Goal: Task Accomplishment & Management: Manage account settings

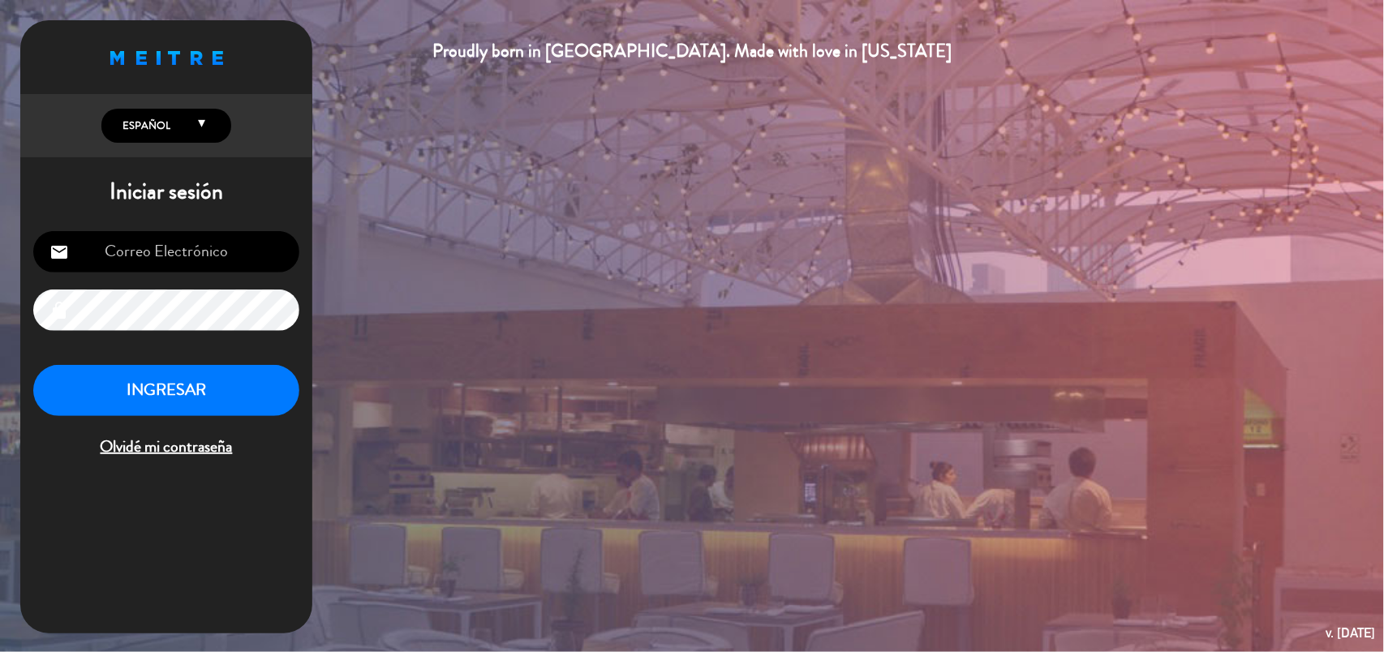
type input "[EMAIL_ADDRESS][DOMAIN_NAME]"
click at [134, 393] on button "INGRESAR" at bounding box center [166, 390] width 266 height 51
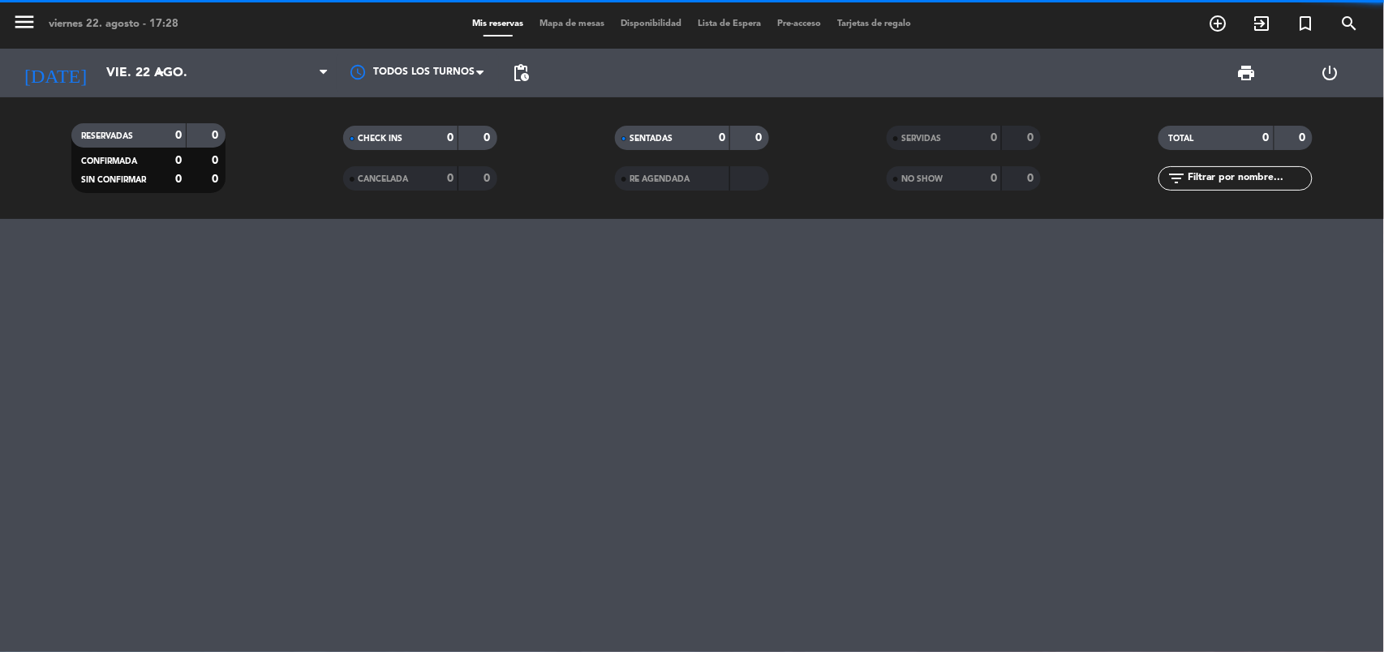
click at [232, 384] on div "menu [DATE] 22. agosto - 17:28 Mis reservas Mapa de mesas Disponibilidad Lista …" at bounding box center [692, 326] width 1384 height 652
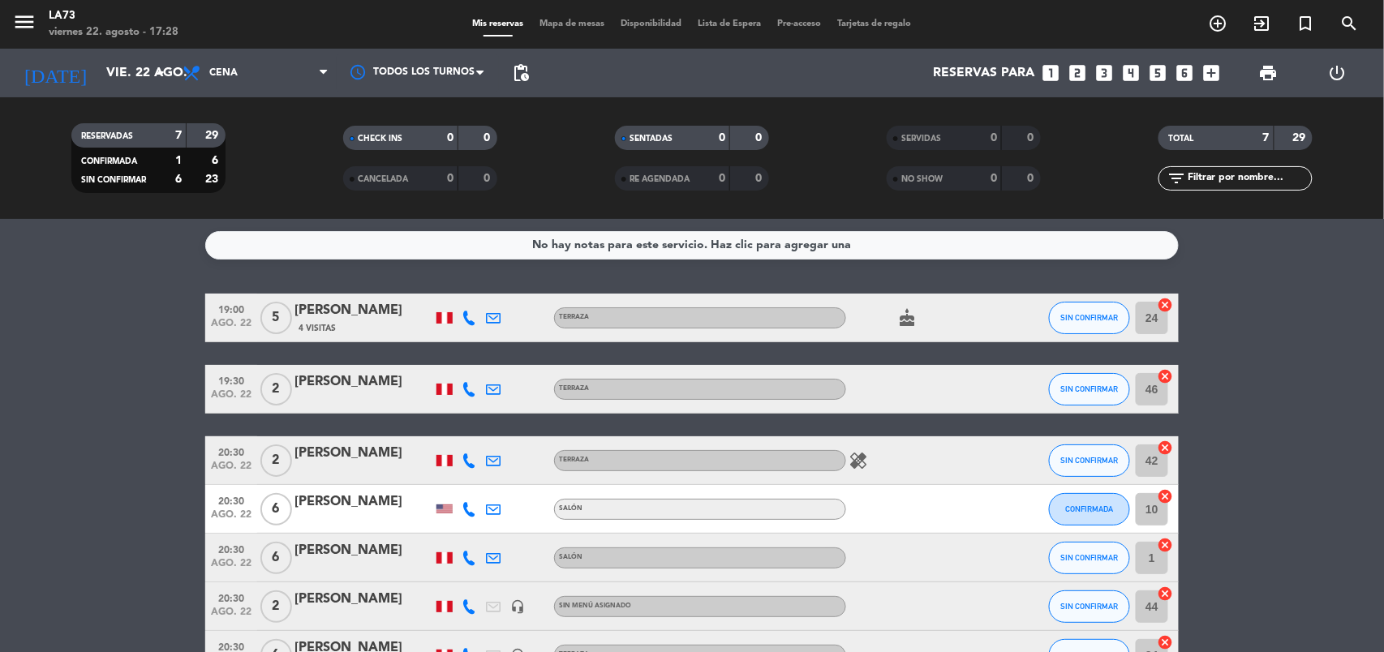
click at [527, 67] on span "pending_actions" at bounding box center [520, 72] width 19 height 19
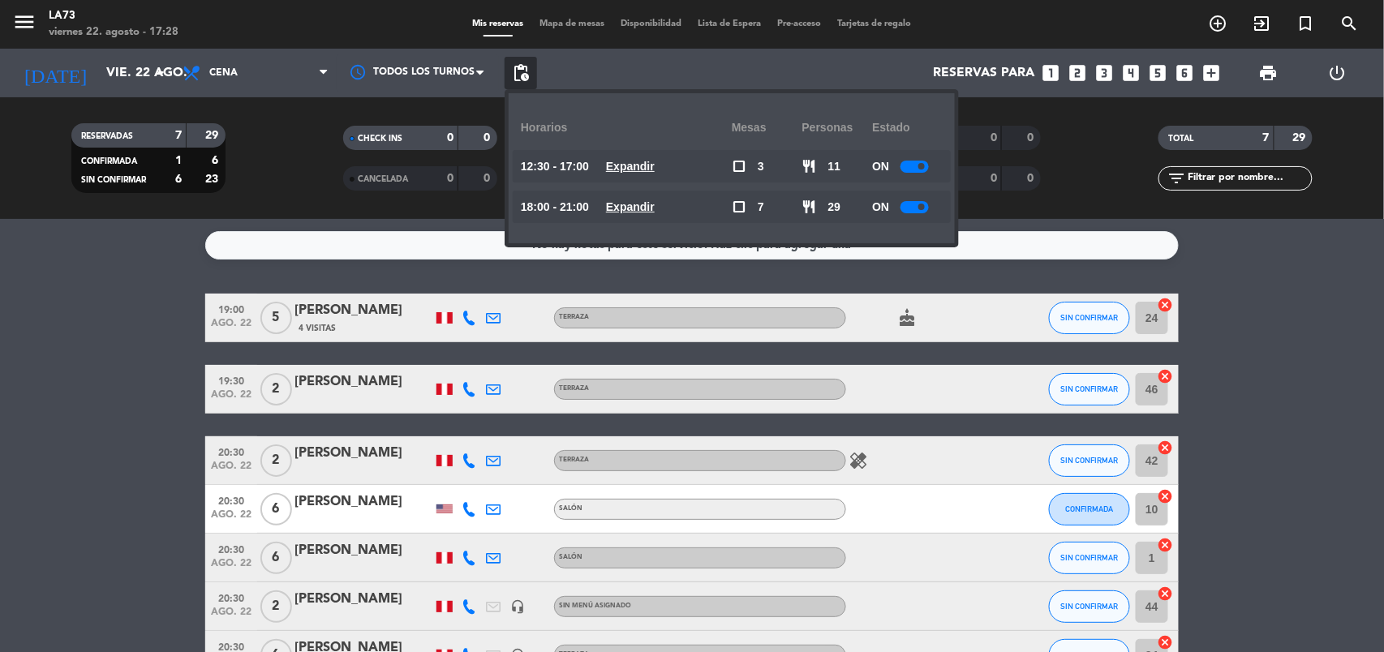
click at [922, 201] on div at bounding box center [915, 207] width 28 height 12
click at [1254, 307] on bookings-row "19:00 [DATE] 5 [PERSON_NAME] 4 Visitas Terraza cake SIN CONFIRMAR 24 cancel 19:…" at bounding box center [692, 487] width 1384 height 386
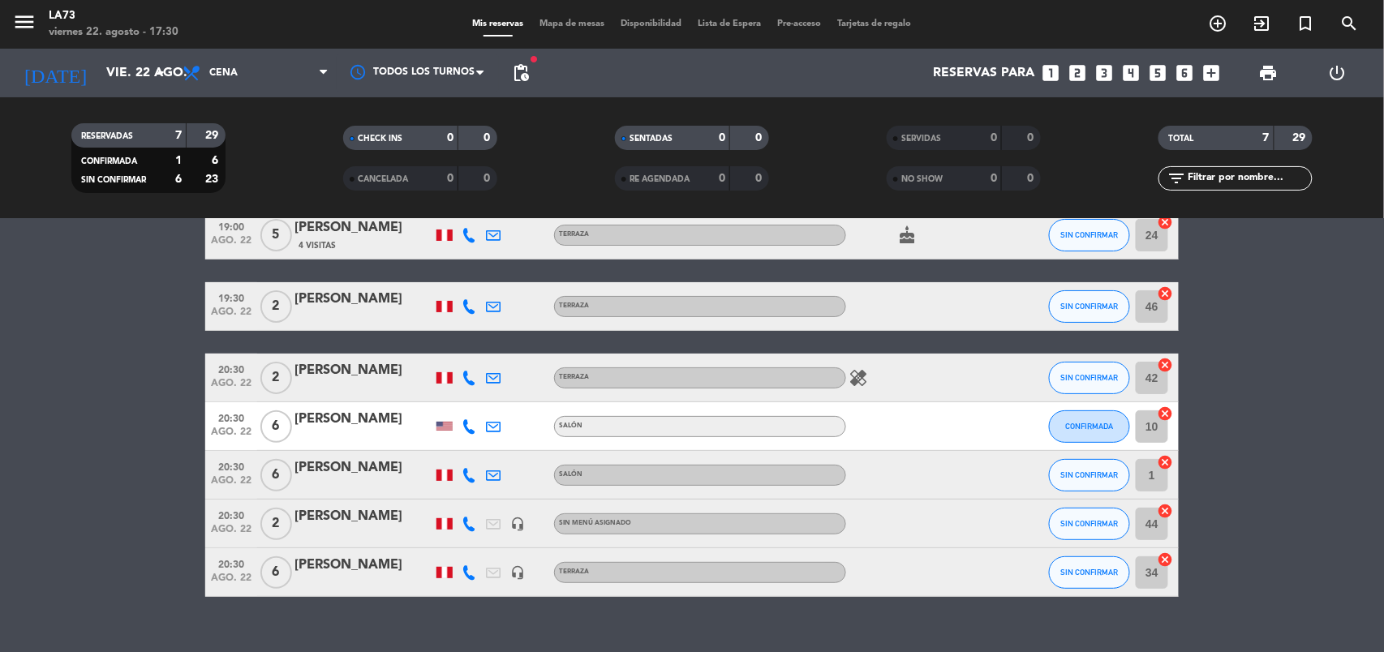
scroll to position [108, 0]
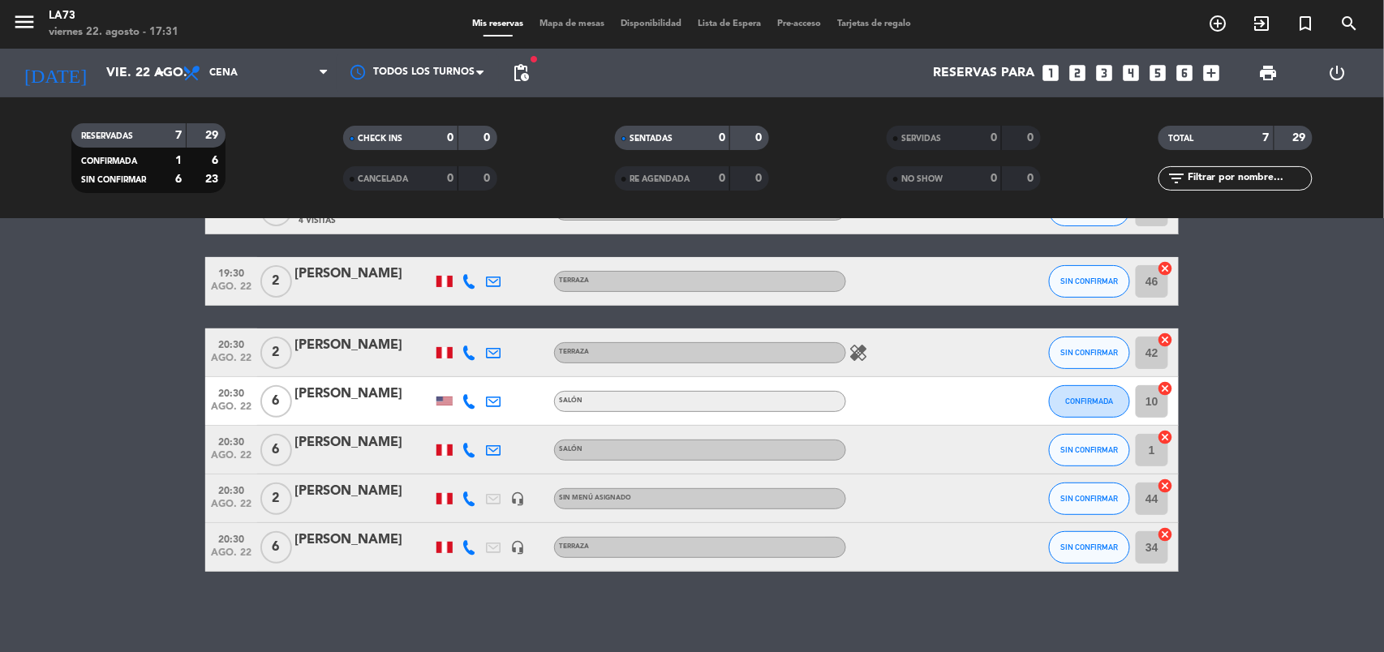
click at [860, 351] on icon "healing" at bounding box center [858, 352] width 19 height 19
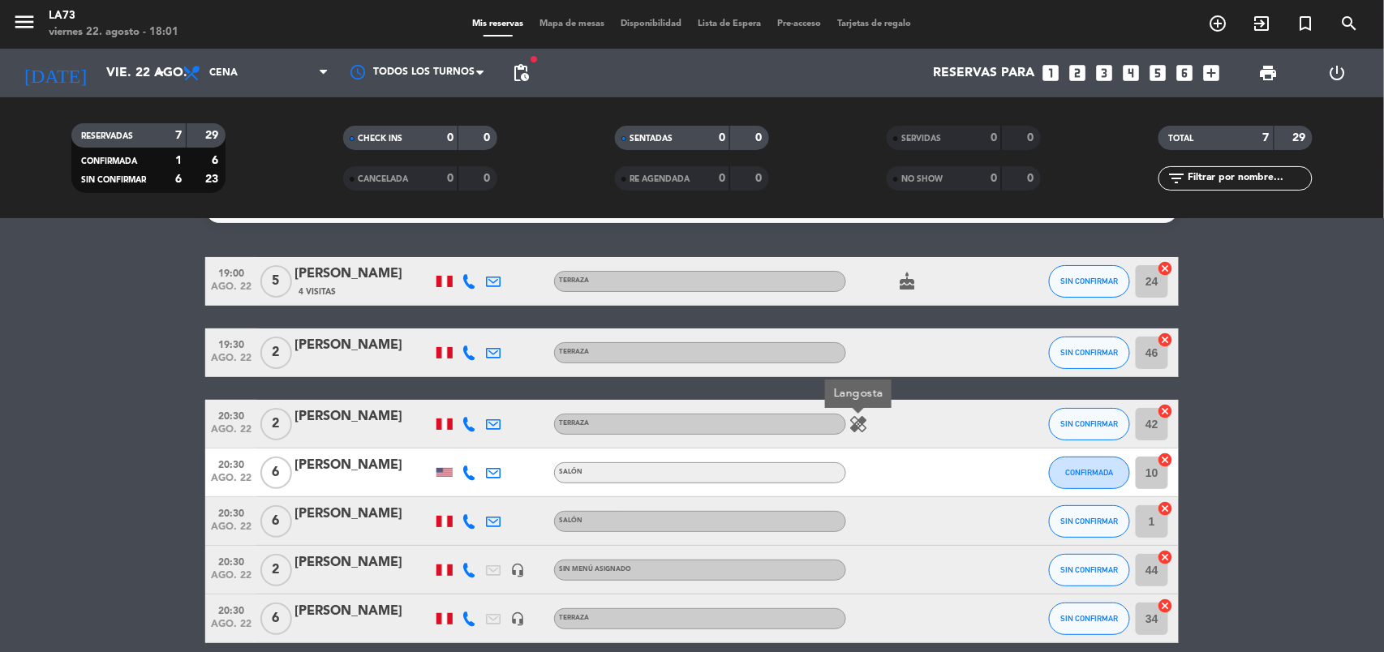
scroll to position [0, 0]
